Goal: Navigation & Orientation: Find specific page/section

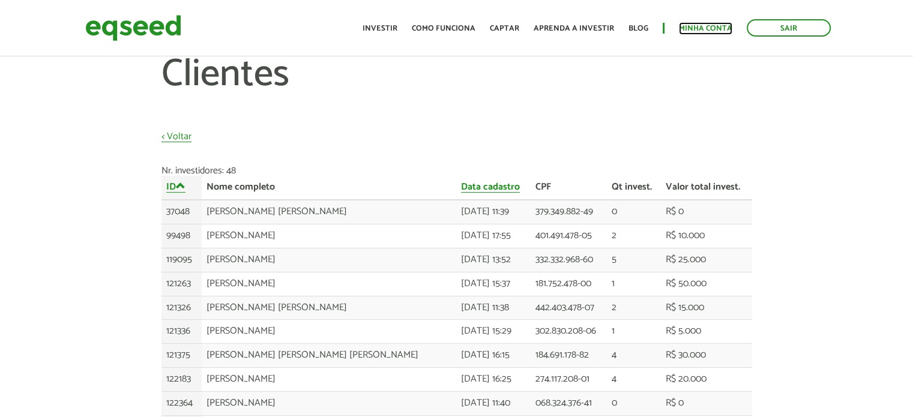
click at [712, 26] on link "Minha conta" at bounding box center [705, 29] width 53 height 8
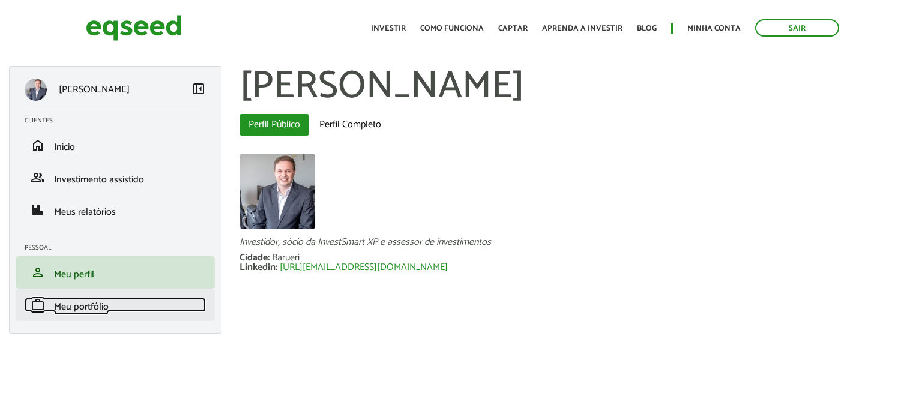
click at [83, 304] on span "Meu portfólio" at bounding box center [81, 307] width 55 height 16
